Goal: Navigation & Orientation: Find specific page/section

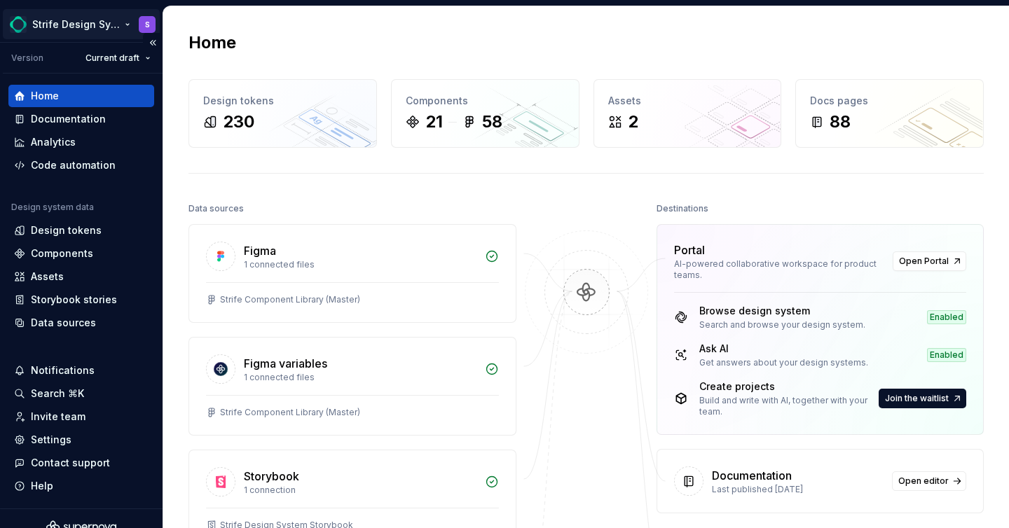
click at [128, 22] on html "Strife Design System S Version Current draft Home Documentation Analytics Code …" at bounding box center [504, 264] width 1009 height 528
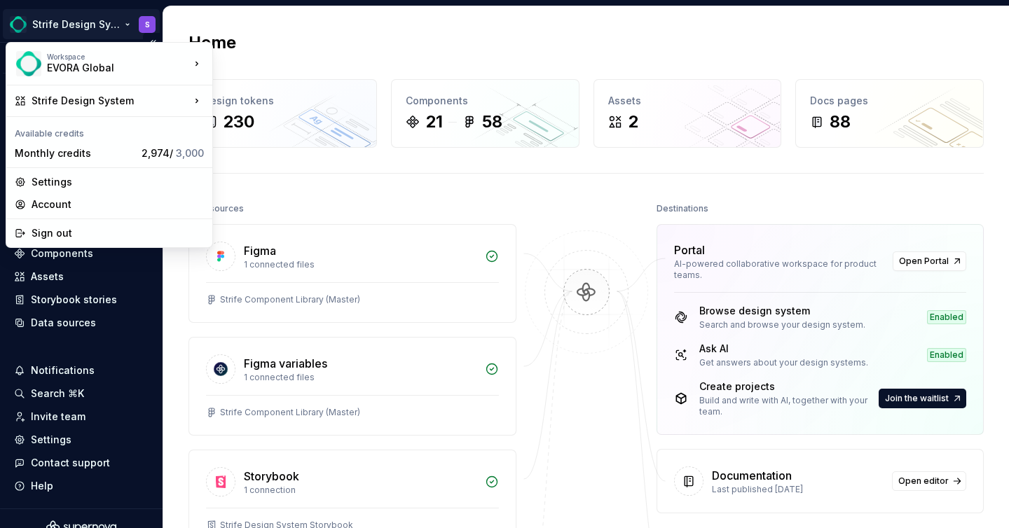
click at [105, 26] on html "Strife Design System S Version Current draft Home Documentation Analytics Code …" at bounding box center [504, 264] width 1009 height 528
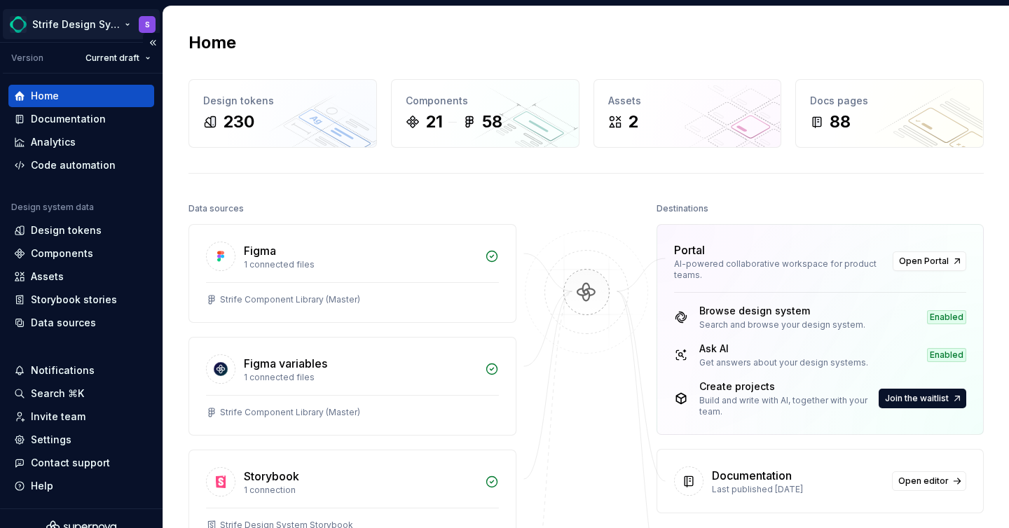
click at [125, 24] on html "Strife Design System S Version Current draft Home Documentation Analytics Code …" at bounding box center [504, 264] width 1009 height 528
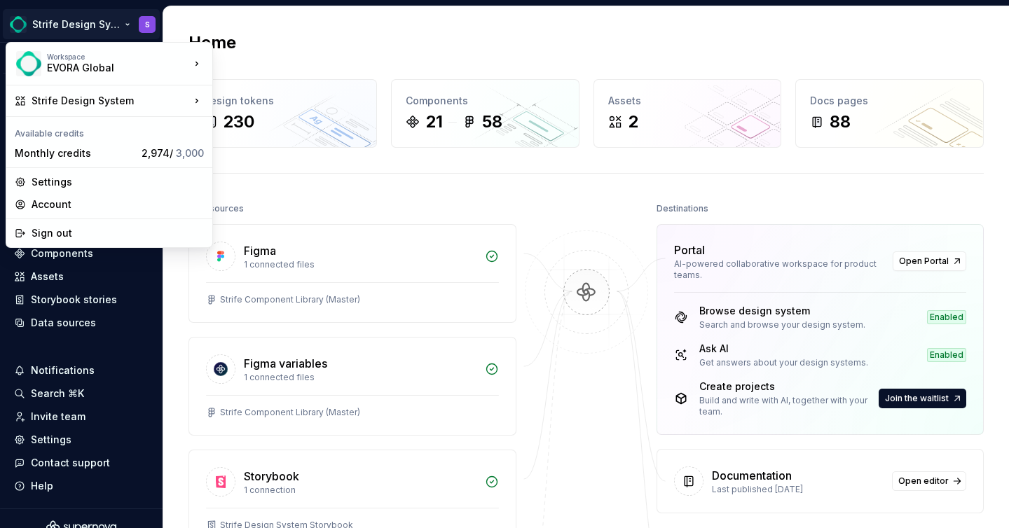
click at [126, 27] on html "Strife Design System S Version Current draft Home Documentation Analytics Code …" at bounding box center [504, 264] width 1009 height 528
click at [126, 25] on html "Strife Design System S Version Current draft Home Documentation Analytics Code …" at bounding box center [504, 264] width 1009 height 528
click at [125, 25] on html "Strife Design System S Version Current draft Home Documentation Analytics Code …" at bounding box center [504, 264] width 1009 height 528
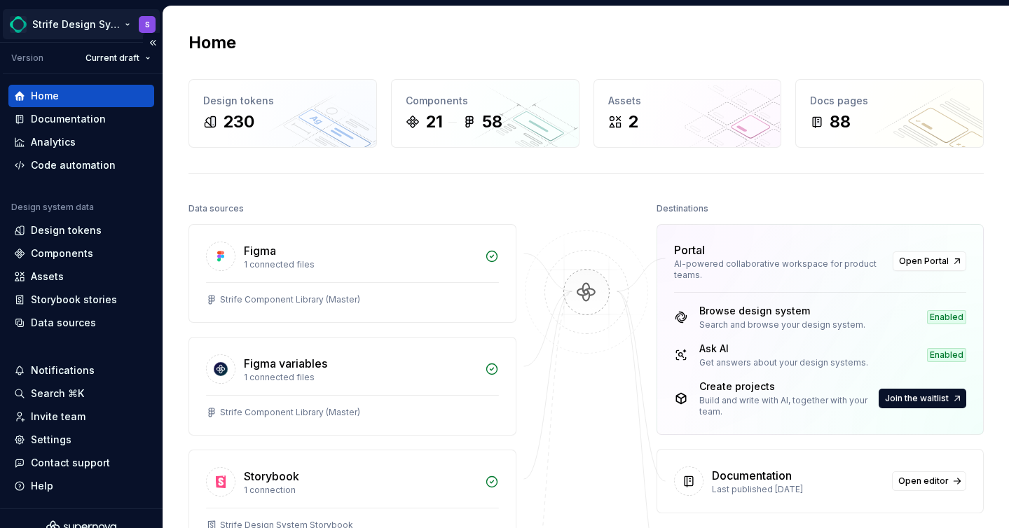
click at [124, 27] on html "Strife Design System S Version Current draft Home Documentation Analytics Code …" at bounding box center [504, 264] width 1009 height 528
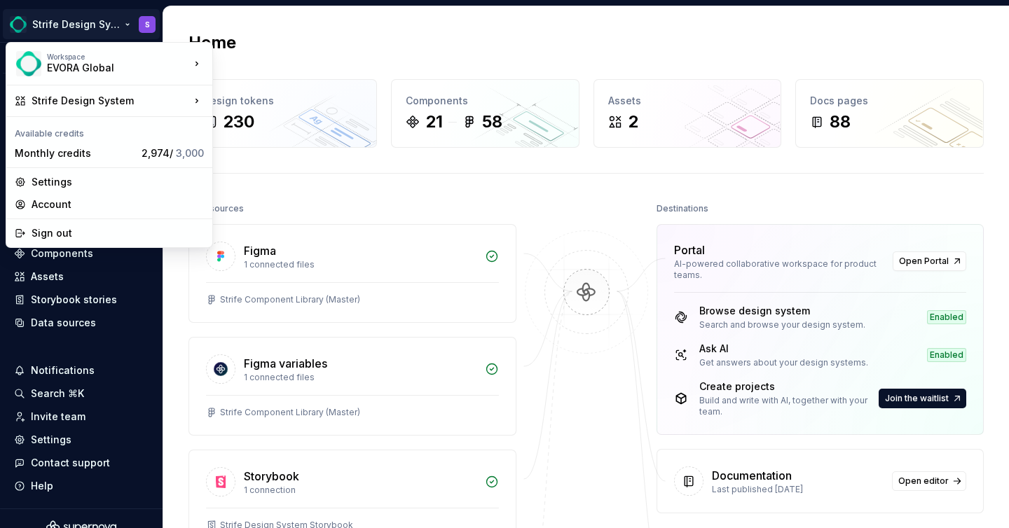
click at [122, 25] on html "Strife Design System S Version Current draft Home Documentation Analytics Code …" at bounding box center [504, 264] width 1009 height 528
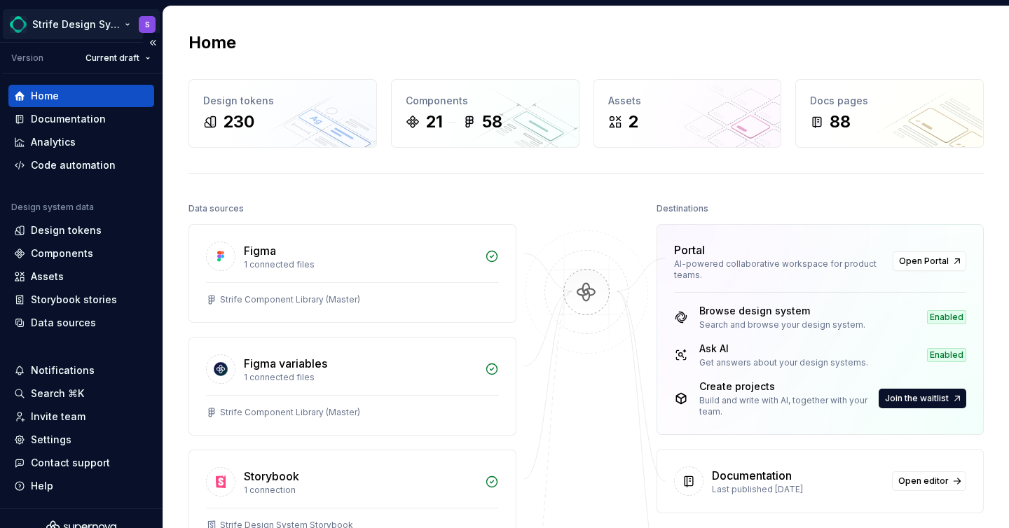
click at [123, 26] on html "Strife Design System S Version Current draft Home Documentation Analytics Code …" at bounding box center [504, 264] width 1009 height 528
click at [98, 20] on html "Strife Design System S Version Current draft Home Documentation Analytics Code …" at bounding box center [504, 264] width 1009 height 528
click at [122, 28] on html "Strife Design System S Version Current draft Home Documentation Analytics Code …" at bounding box center [504, 264] width 1009 height 528
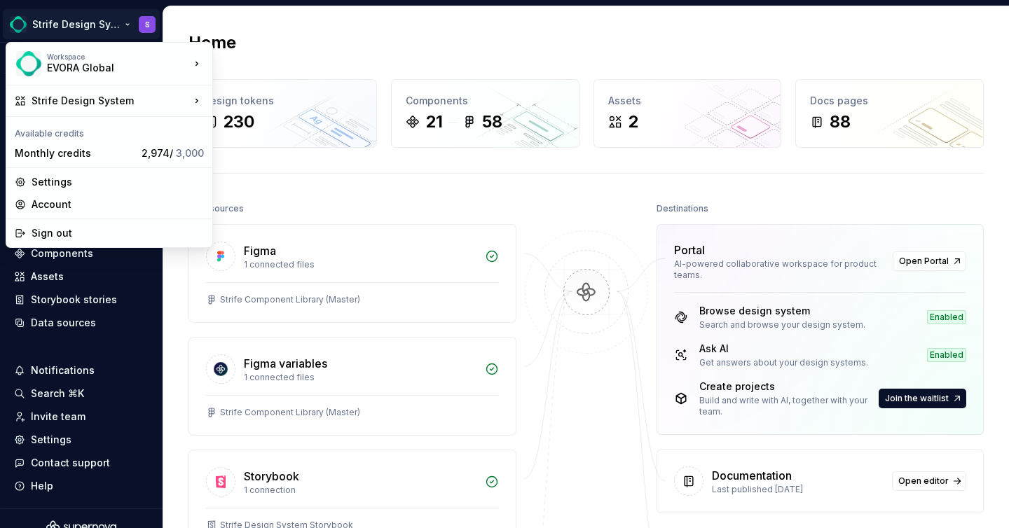
click at [125, 29] on html "Strife Design System S Version Current draft Home Documentation Analytics Code …" at bounding box center [504, 264] width 1009 height 528
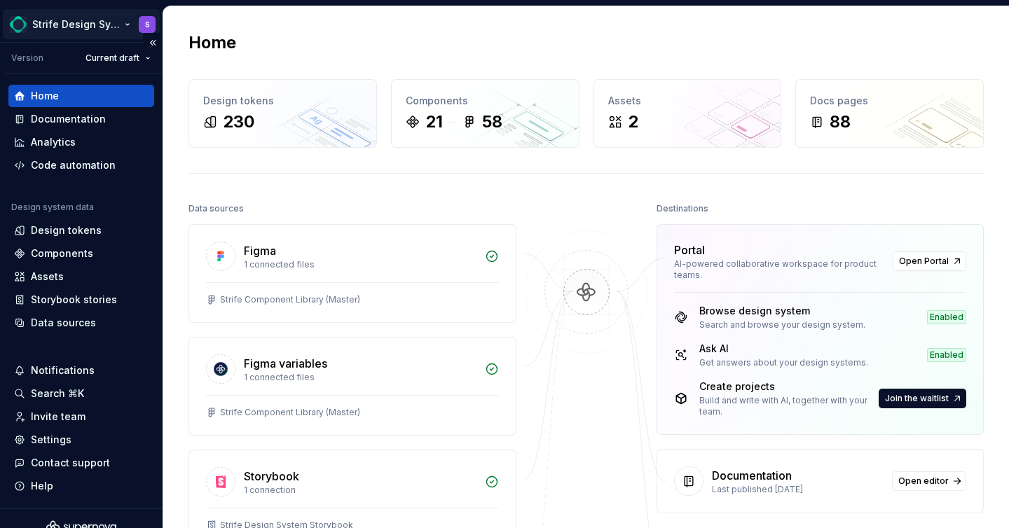
click at [128, 27] on html "Strife Design System S Version Current draft Home Documentation Analytics Code …" at bounding box center [504, 264] width 1009 height 528
click at [125, 27] on html "Strife Design System S Version Current draft Home Documentation Analytics Code …" at bounding box center [504, 264] width 1009 height 528
click at [121, 29] on html "Strife Design System S Version Current draft Home Documentation Analytics Code …" at bounding box center [504, 264] width 1009 height 528
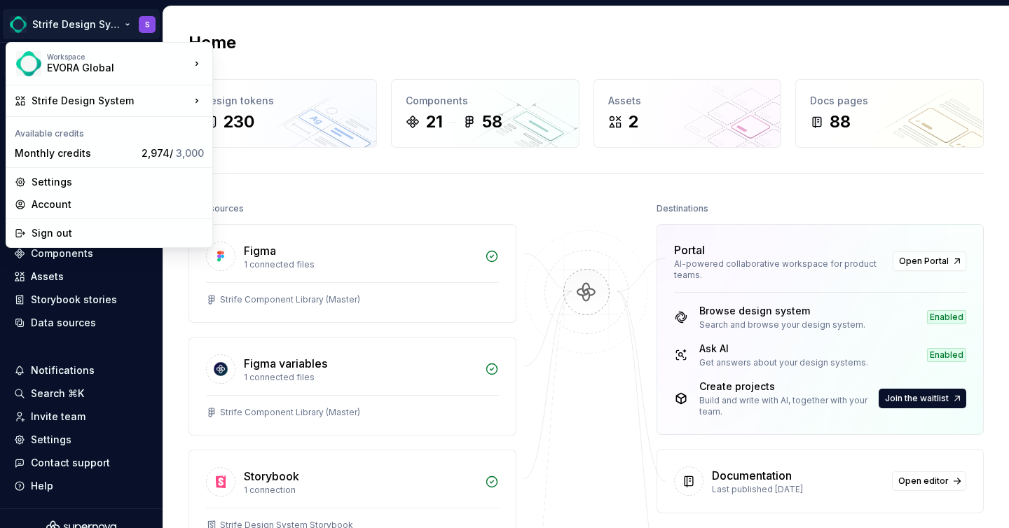
click at [173, 327] on html "Strife Design System S Version Current draft Home Documentation Analytics Code …" at bounding box center [504, 264] width 1009 height 528
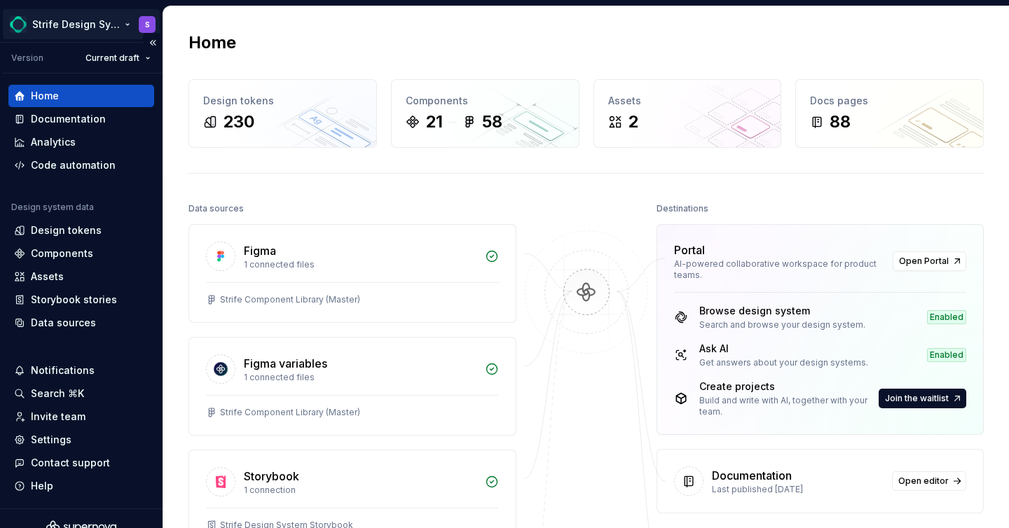
click at [119, 28] on html "Strife Design System S Version Current draft Home Documentation Analytics Code …" at bounding box center [504, 264] width 1009 height 528
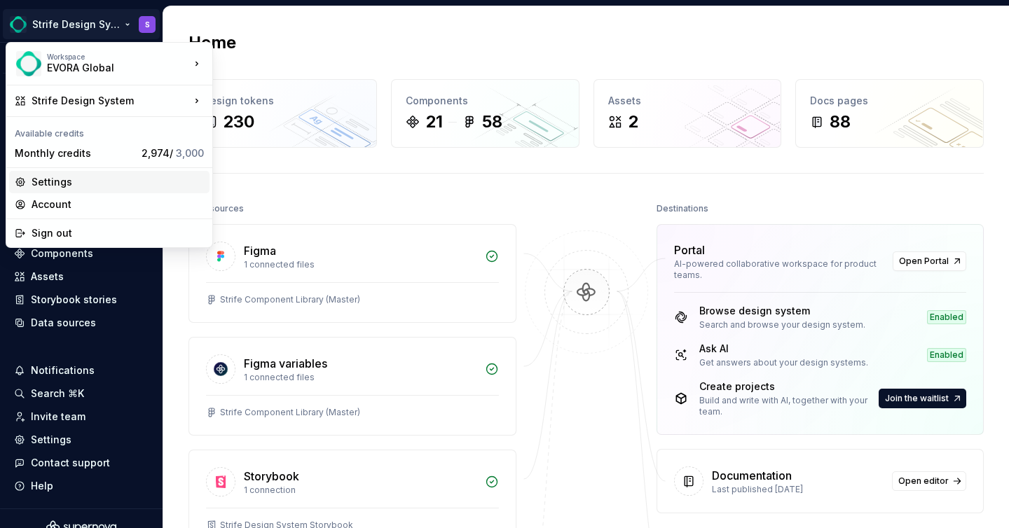
click at [57, 188] on div "Settings" at bounding box center [118, 182] width 172 height 14
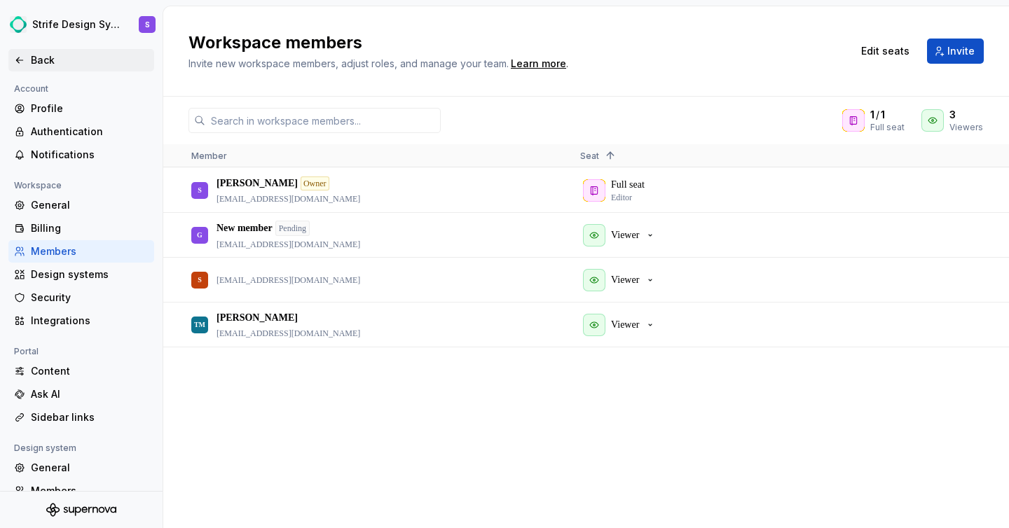
click at [31, 57] on div "Back" at bounding box center [90, 60] width 118 height 14
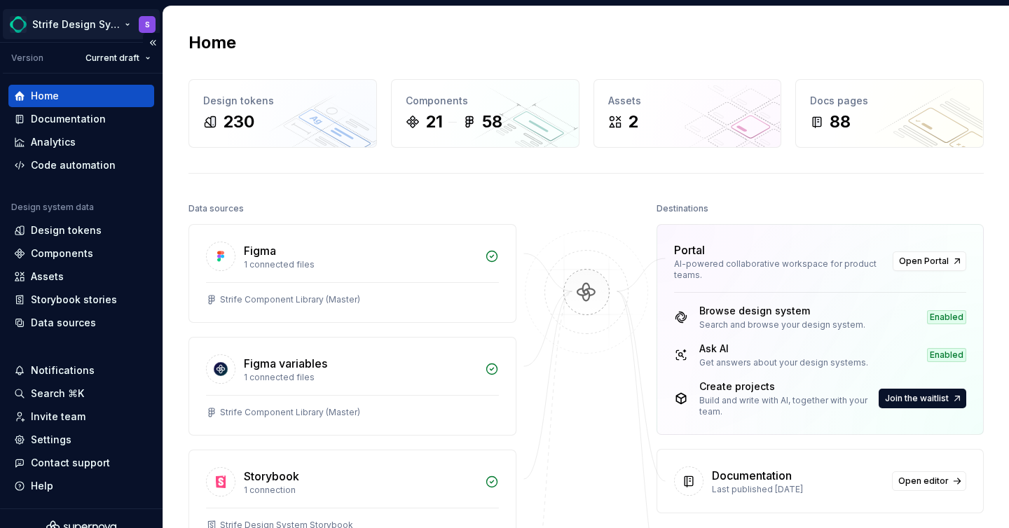
click at [122, 19] on html "Strife Design System S Version Current draft Home Documentation Analytics Code …" at bounding box center [504, 264] width 1009 height 528
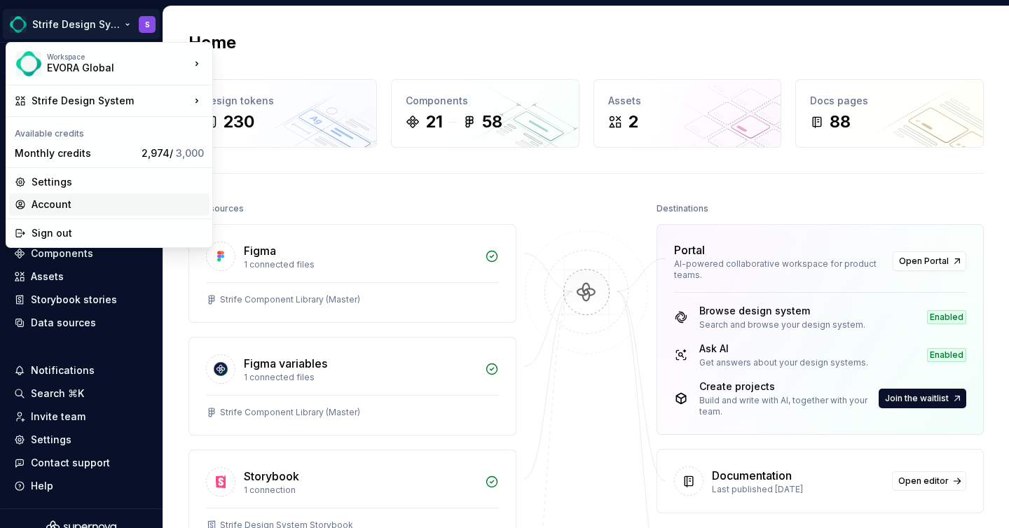
click at [65, 196] on div "Account" at bounding box center [109, 204] width 200 height 22
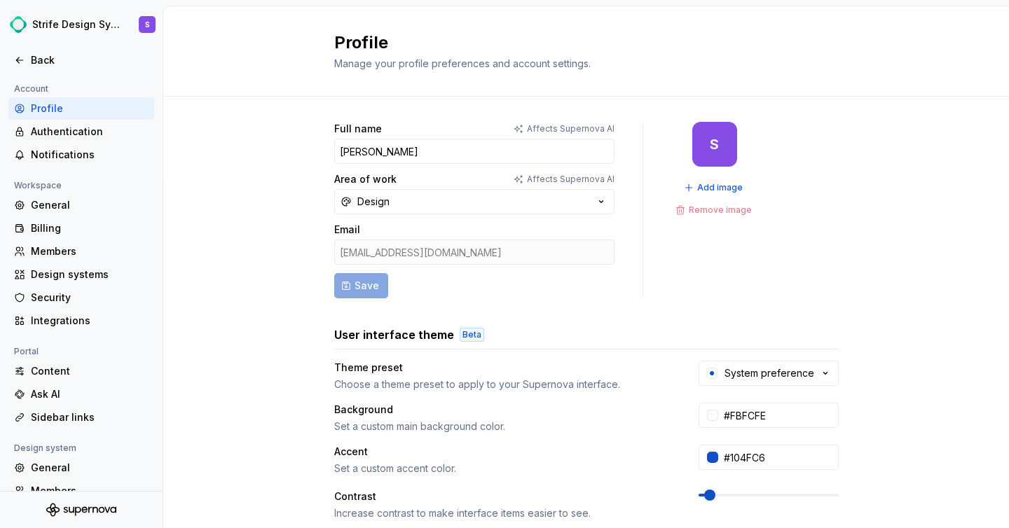
scroll to position [3, 0]
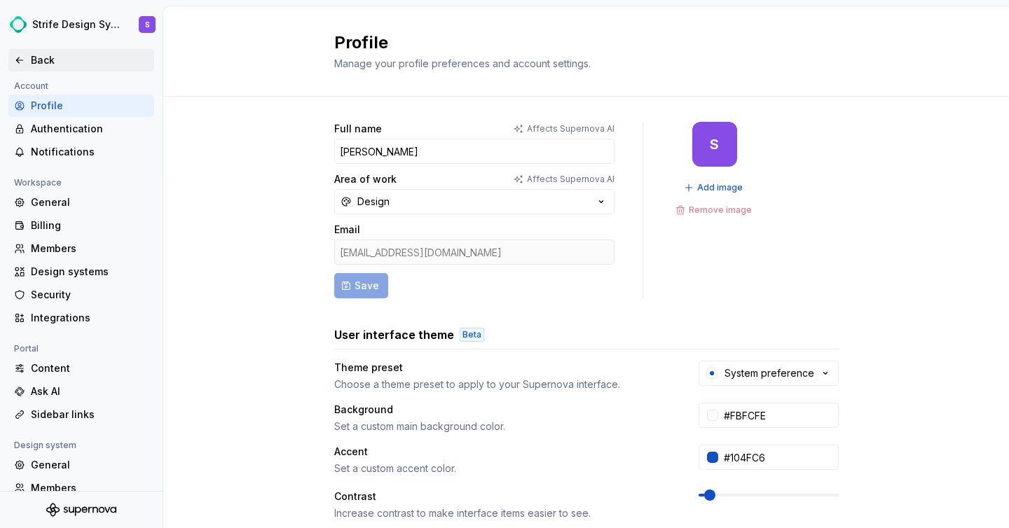
click at [20, 60] on icon at bounding box center [19, 60] width 6 height 6
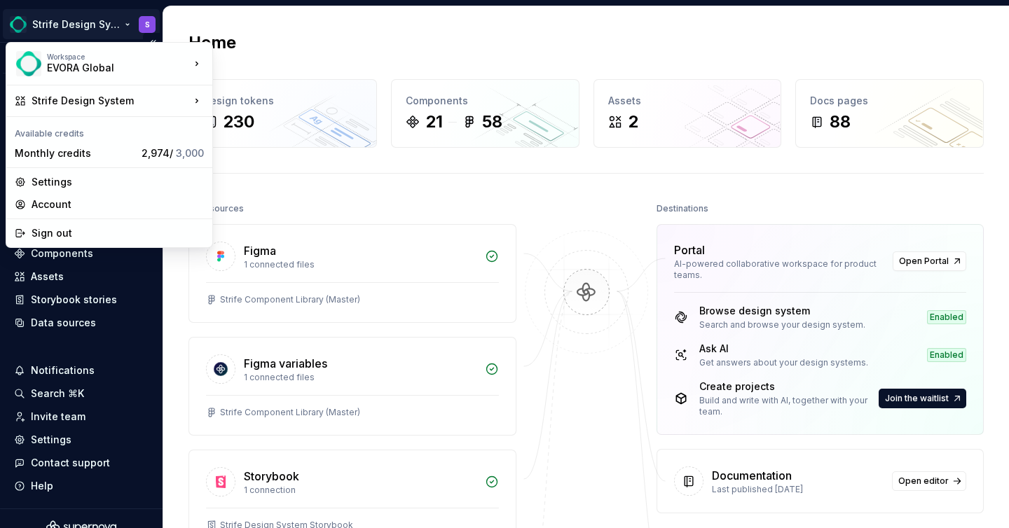
click at [118, 22] on html "Strife Design System S Version Current draft Home Documentation Analytics Code …" at bounding box center [504, 264] width 1009 height 528
click at [61, 184] on div "Settings" at bounding box center [118, 182] width 172 height 14
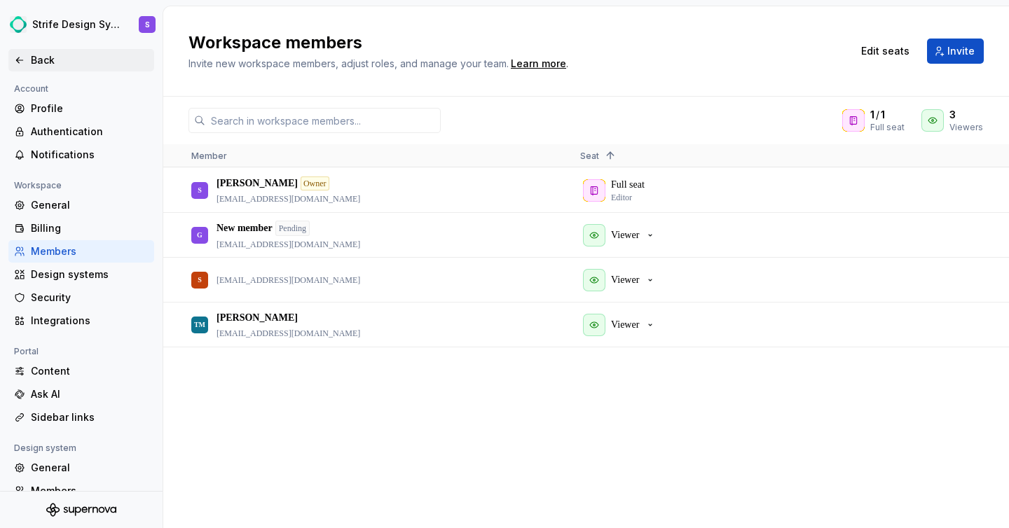
click at [37, 61] on div "Back" at bounding box center [90, 60] width 118 height 14
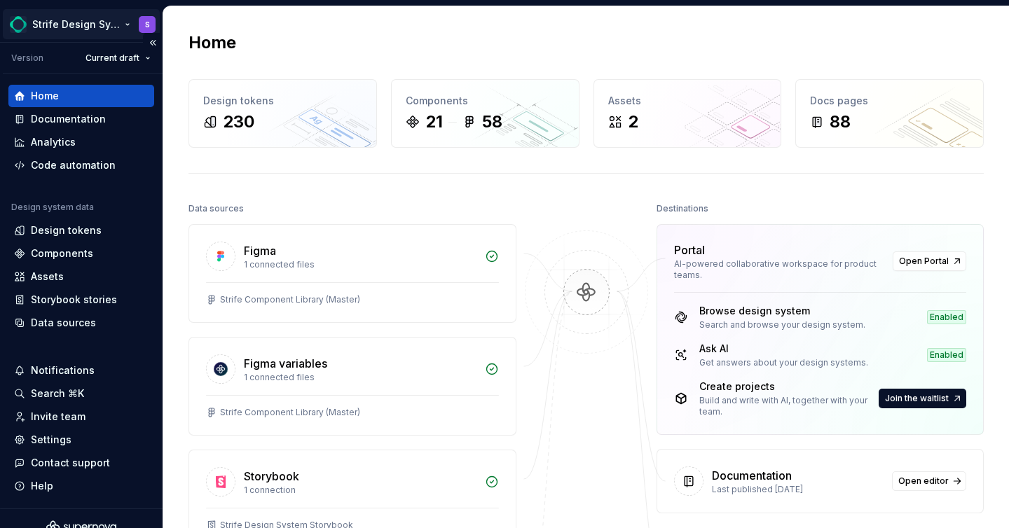
click at [124, 26] on html "Strife Design System S Version Current draft Home Documentation Analytics Code …" at bounding box center [504, 264] width 1009 height 528
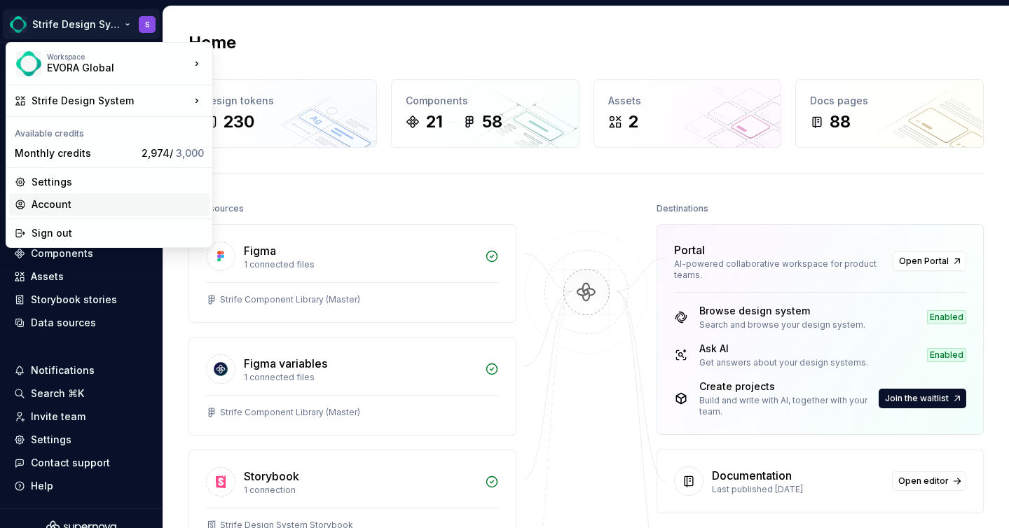
click at [47, 209] on div "Account" at bounding box center [118, 205] width 172 height 14
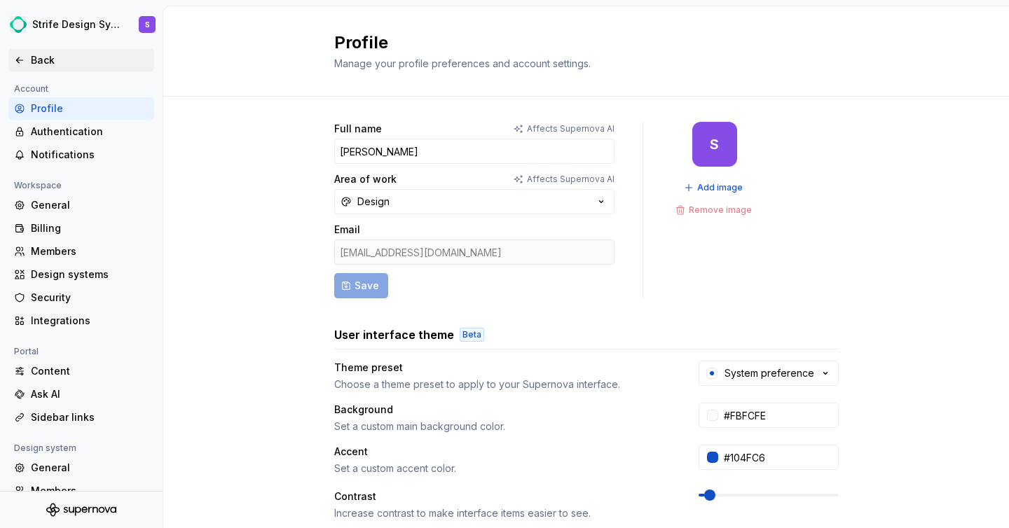
click at [40, 60] on div "Back" at bounding box center [90, 60] width 118 height 14
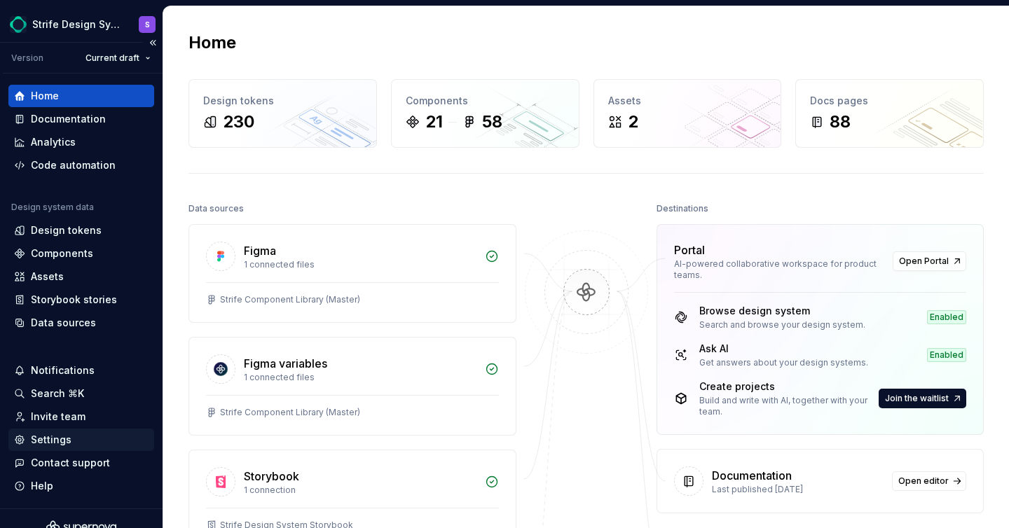
click at [62, 434] on div "Settings" at bounding box center [51, 440] width 41 height 14
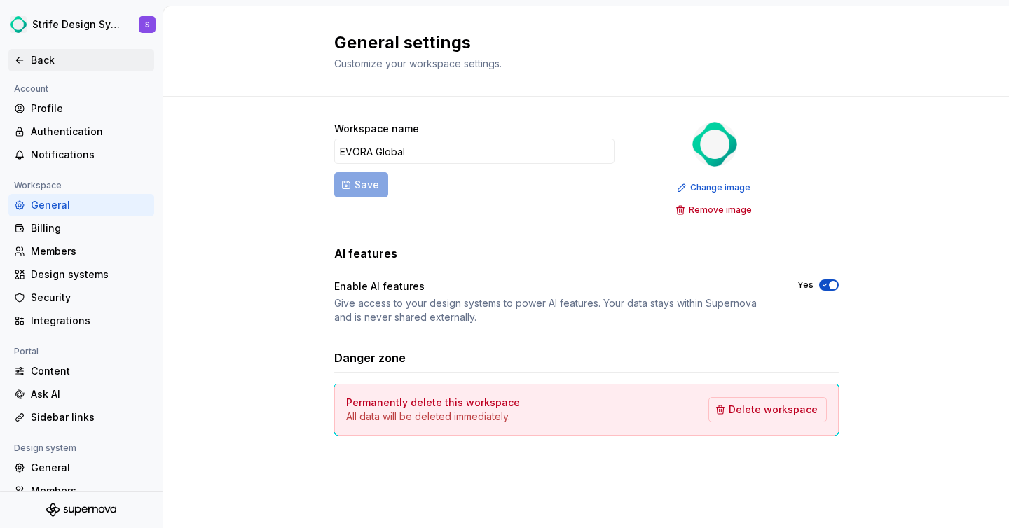
click at [48, 61] on div "Back" at bounding box center [90, 60] width 118 height 14
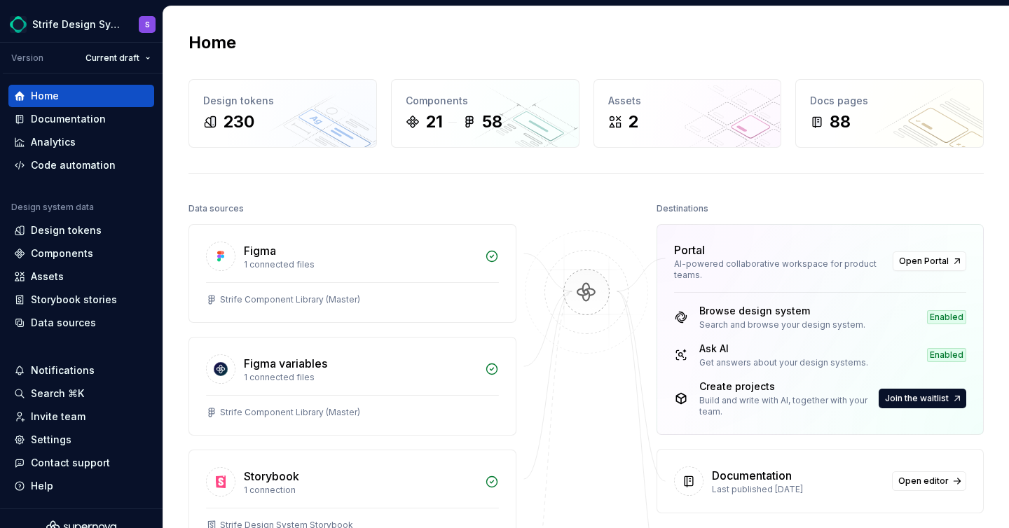
click at [705, 32] on div "Home" at bounding box center [586, 43] width 795 height 22
